Goal: Book appointment/travel/reservation

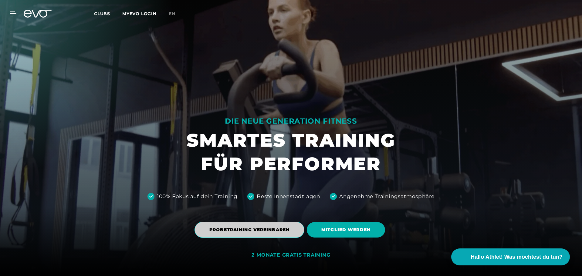
click at [267, 233] on span "PROBETRAINING VEREINBAREN" at bounding box center [249, 230] width 80 height 6
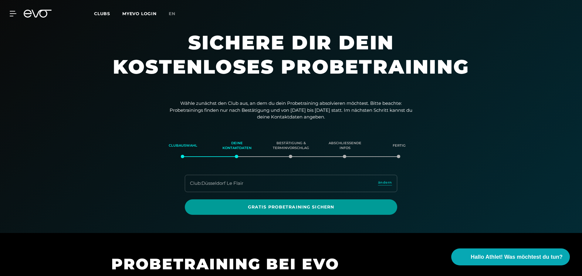
click at [279, 206] on span "Gratis Probetraining sichern" at bounding box center [290, 207] width 183 height 6
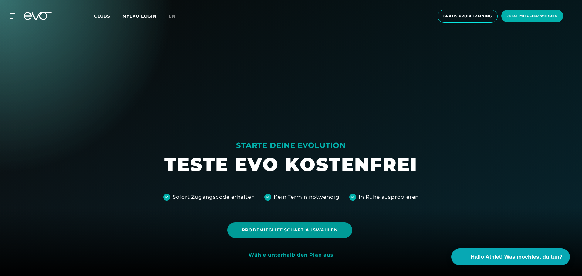
click at [280, 230] on span "Probemitgliedschaft auswählen" at bounding box center [290, 230] width 96 height 6
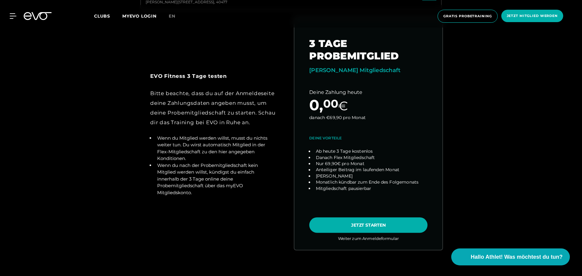
scroll to position [320, 0]
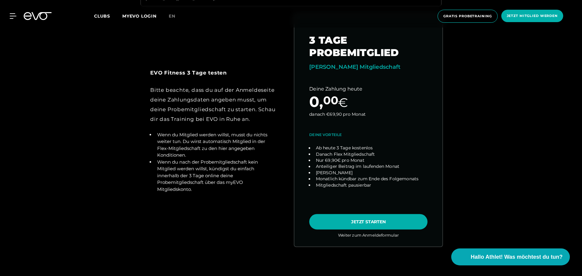
click at [361, 206] on link "choose plan" at bounding box center [368, 130] width 148 height 232
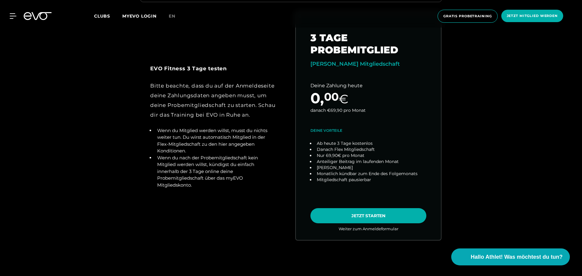
scroll to position [324, 0]
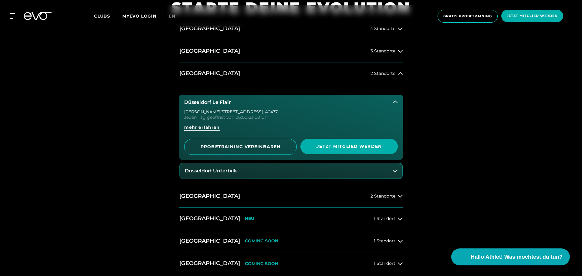
scroll to position [319, 0]
